Goal: Task Accomplishment & Management: Manage account settings

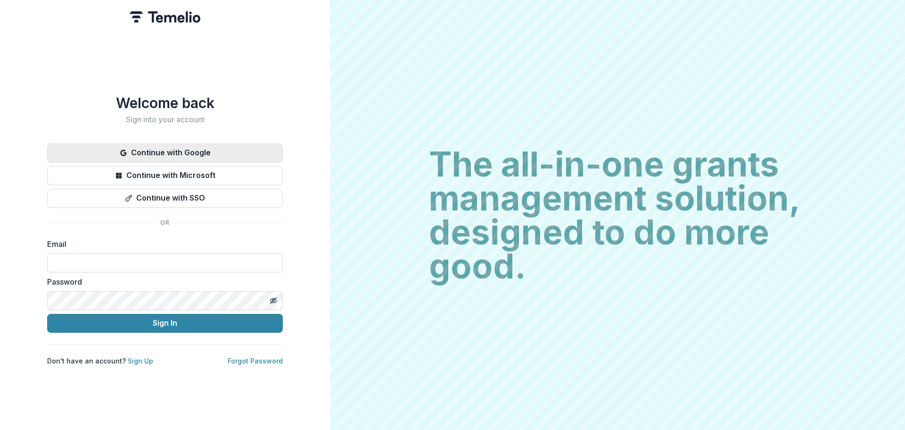
click at [172, 150] on button "Continue with Google" at bounding box center [165, 152] width 236 height 19
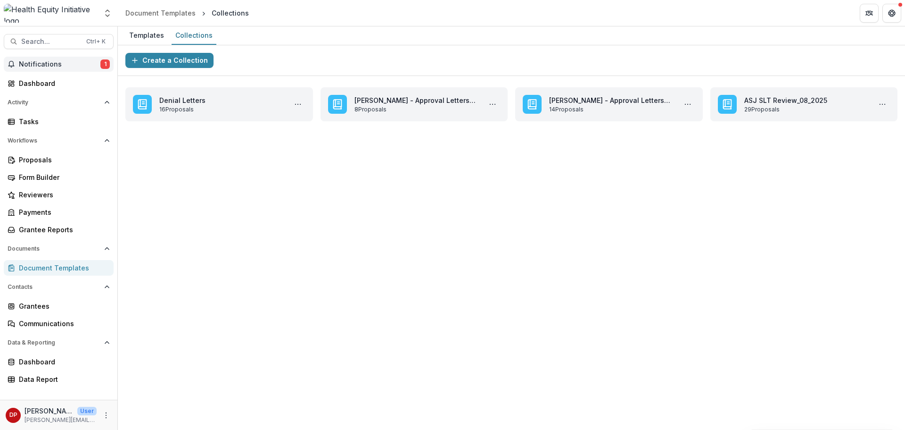
click at [105, 66] on span "1" at bounding box center [104, 63] width 9 height 9
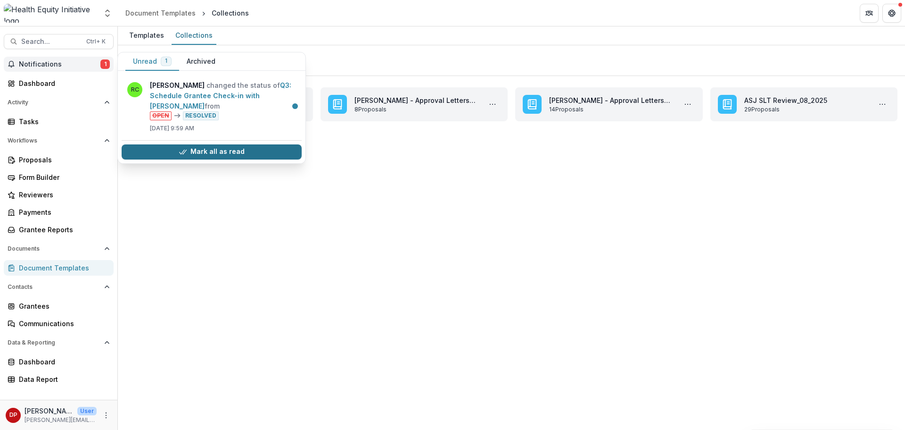
click at [197, 150] on button "Mark all as read" at bounding box center [212, 151] width 180 height 15
